Goal: Communication & Community: Answer question/provide support

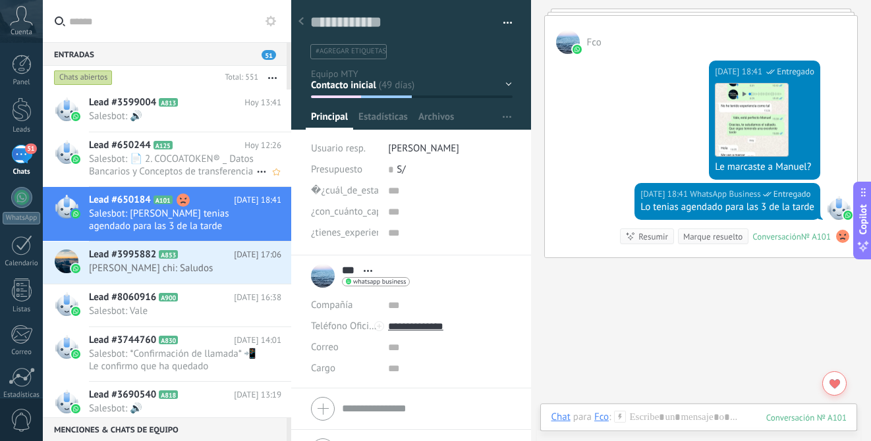
click at [197, 166] on span "Salesbot: 📄 2. COCOATOKEN® _ Datos Bancarios y Conceptos de transferencia CT.pdf" at bounding box center [172, 165] width 167 height 25
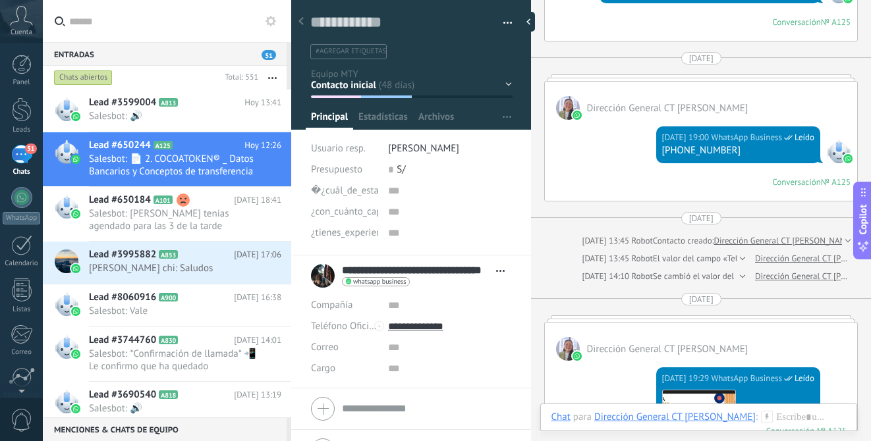
scroll to position [4319, 0]
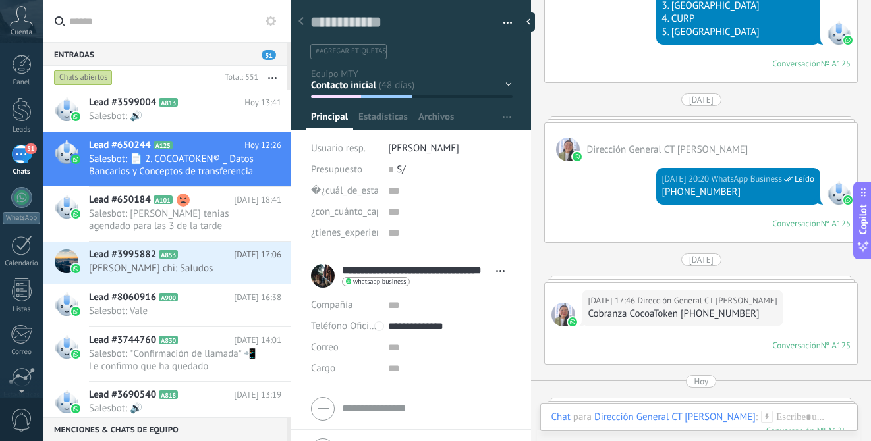
scroll to position [4820, 0]
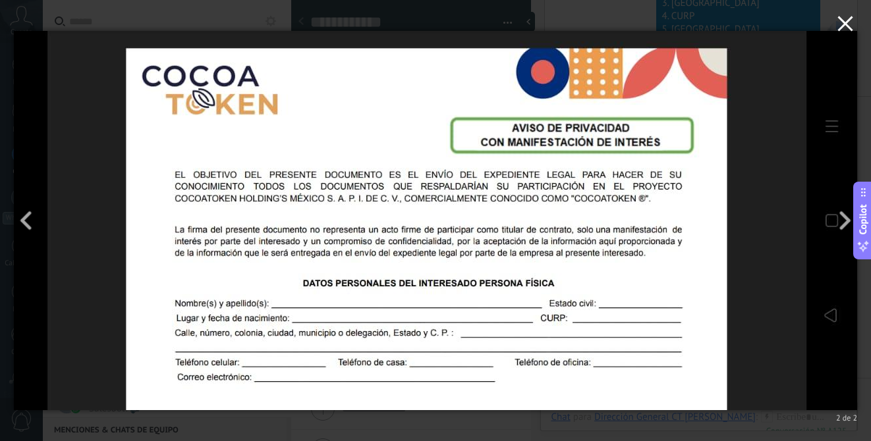
click at [852, 19] on icon "button" at bounding box center [845, 24] width 16 height 16
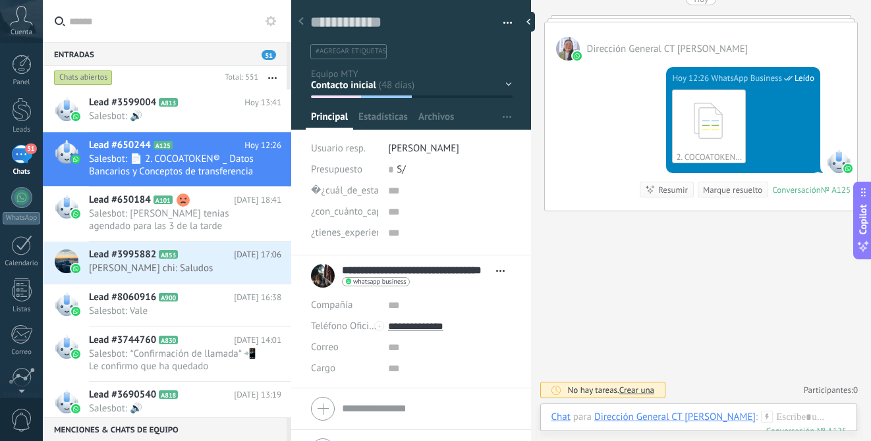
scroll to position [5490, 0]
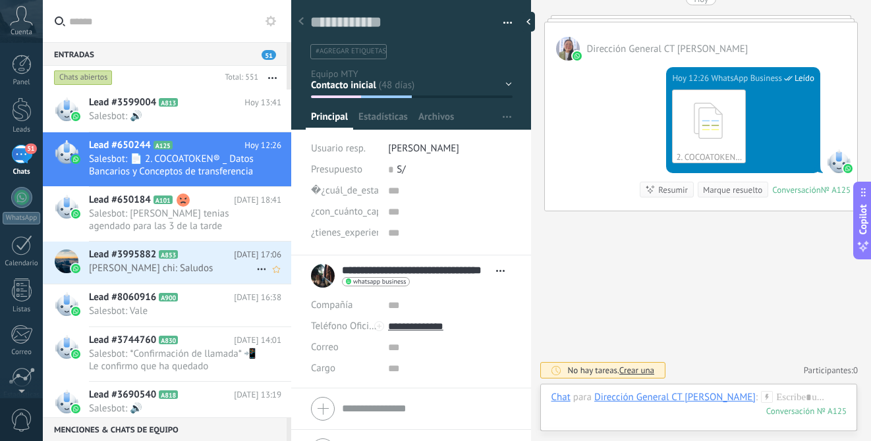
click at [192, 262] on span "[PERSON_NAME] chi: Saludos" at bounding box center [172, 268] width 167 height 13
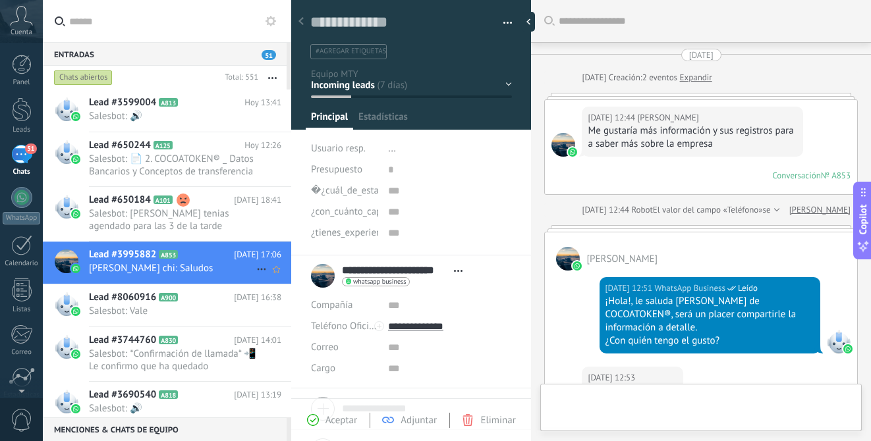
type textarea "**********"
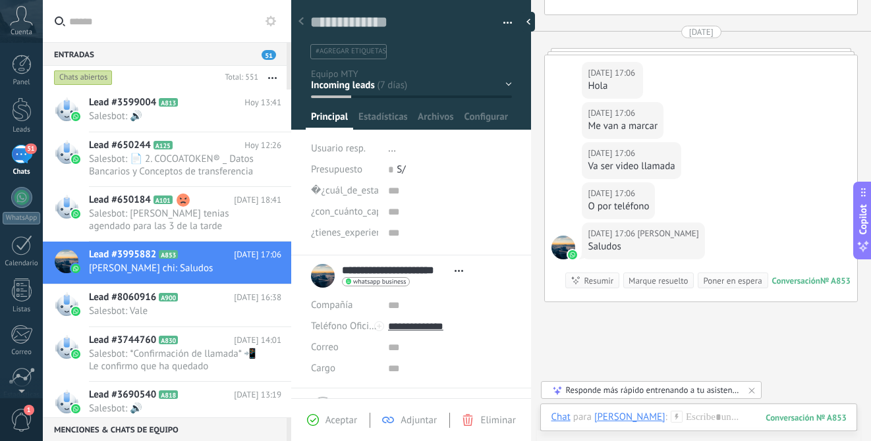
scroll to position [1425, 0]
